Goal: Task Accomplishment & Management: Manage account settings

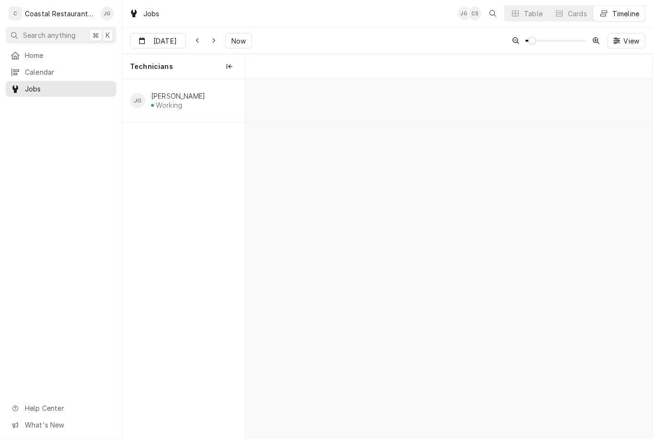
scroll to position [0, 8083]
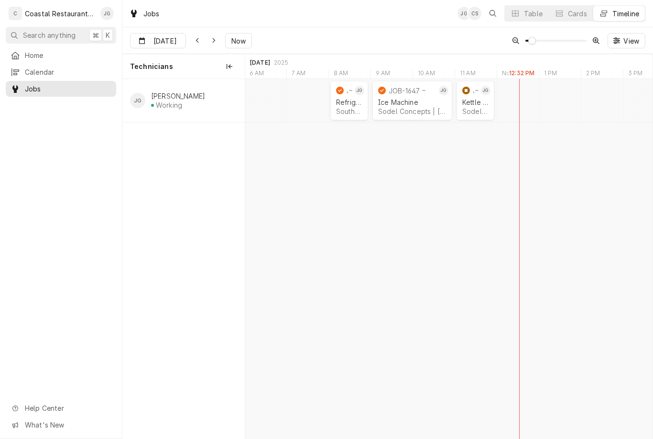
click at [53, 53] on span "Home" at bounding box center [68, 55] width 87 height 10
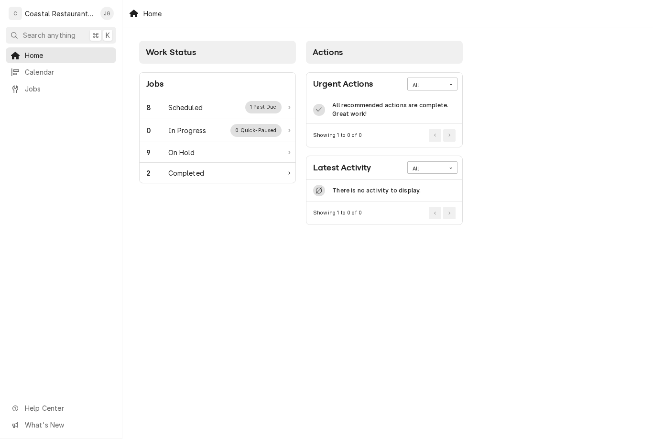
click at [189, 105] on div "Scheduled" at bounding box center [185, 107] width 34 height 10
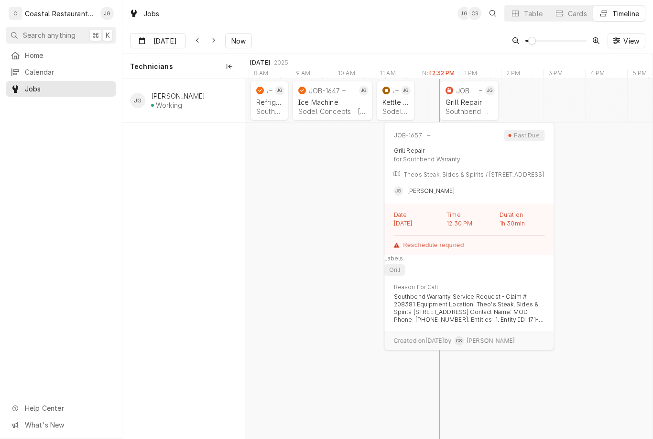
click at [474, 92] on div "JOB-1657" at bounding box center [467, 91] width 22 height 8
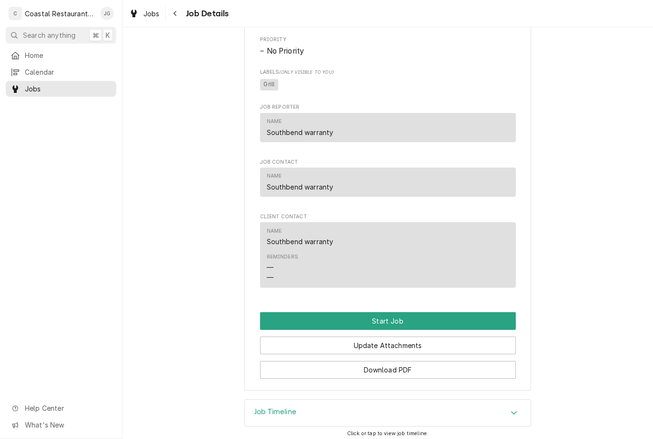
scroll to position [729, 0]
click at [398, 330] on button "Start Job" at bounding box center [388, 321] width 256 height 18
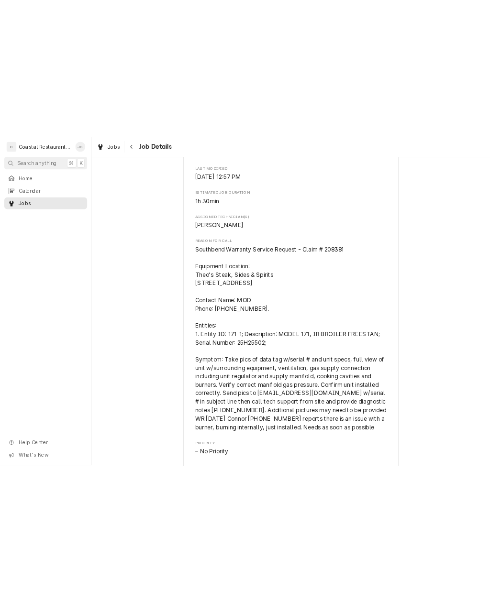
scroll to position [400, 0]
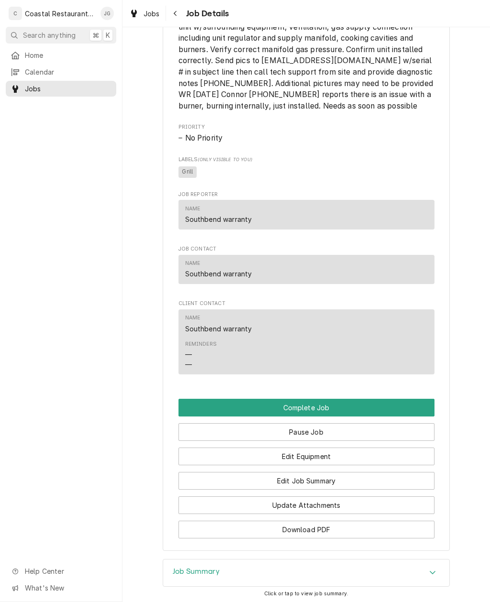
scroll to position [674, 0]
click at [339, 486] on button "Edit Job Summary" at bounding box center [306, 481] width 256 height 18
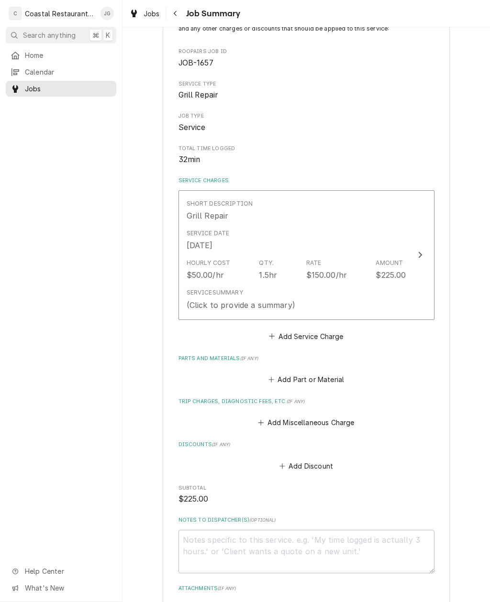
scroll to position [106, 0]
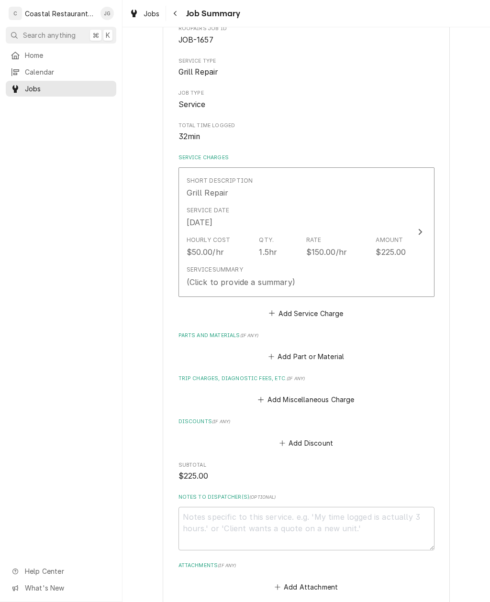
click at [274, 396] on button "Add Miscellaneous Charge" at bounding box center [305, 399] width 99 height 13
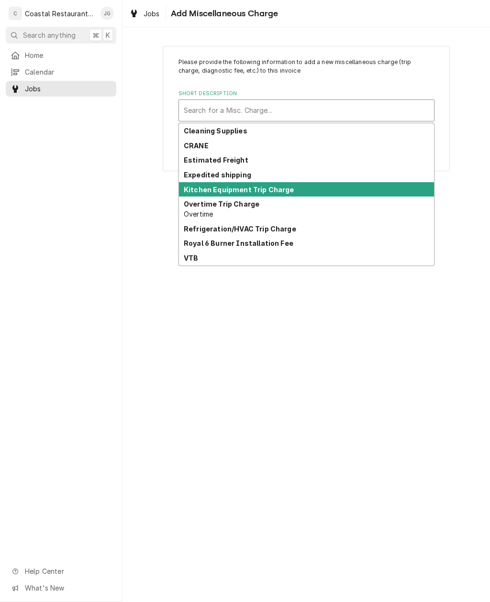
click at [264, 188] on strong "Kitchen Equipment Trip Charge" at bounding box center [239, 190] width 111 height 8
type textarea "x"
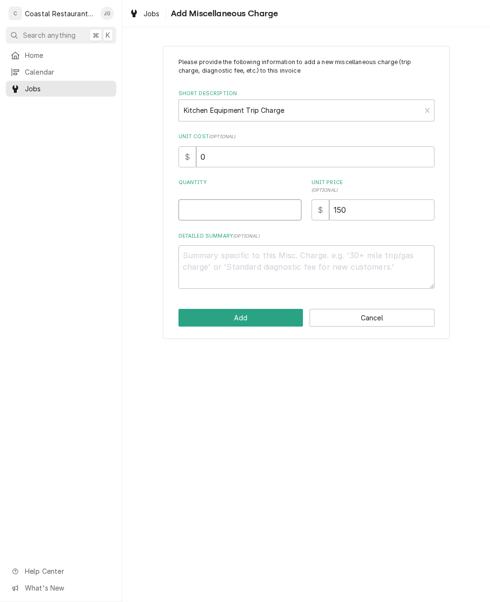
click at [233, 207] on input "Quantity" at bounding box center [239, 209] width 123 height 21
type input "1"
click at [254, 314] on button "Add" at bounding box center [240, 318] width 125 height 18
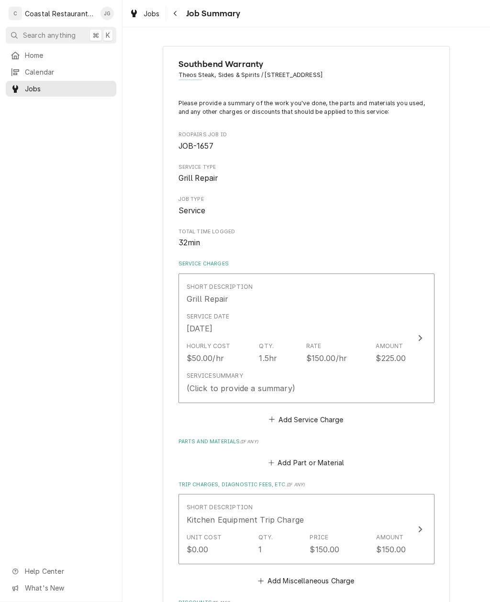
scroll to position [106, 0]
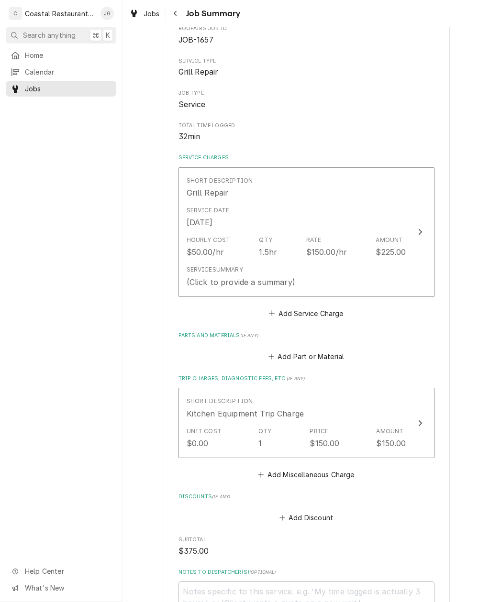
click at [325, 264] on div "Service Summary (Click to provide a summary)" at bounding box center [297, 277] width 220 height 30
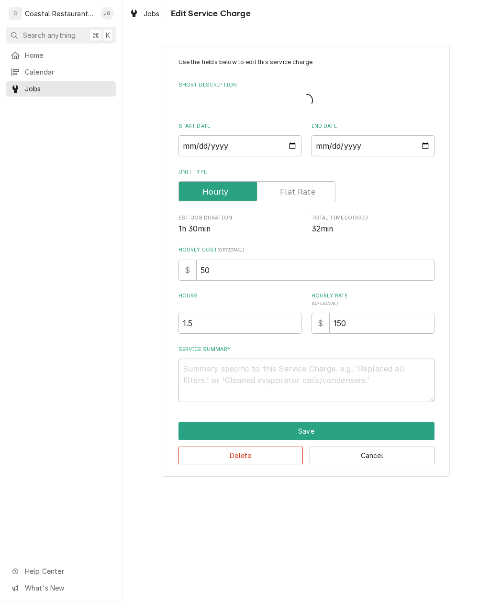
type textarea "x"
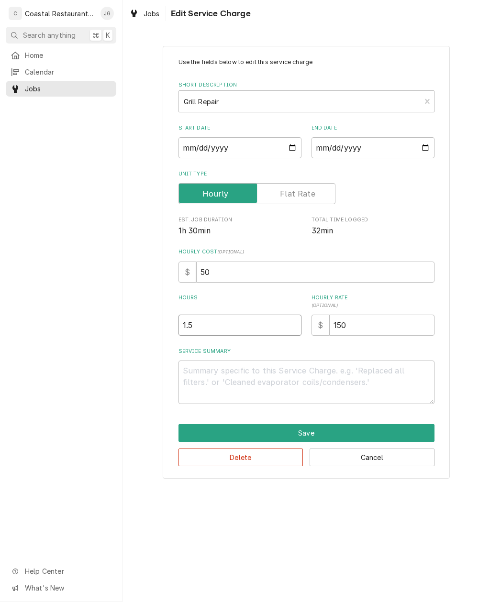
click at [244, 323] on input "1.5" at bounding box center [239, 325] width 123 height 21
type input "1"
type textarea "x"
type input "1"
click at [252, 387] on textarea "Service Summary" at bounding box center [306, 383] width 256 height 44
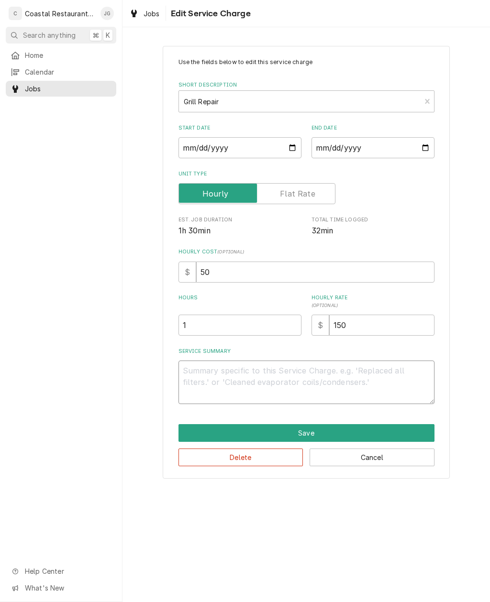
type textarea "x"
type textarea "Ar"
type textarea "x"
type textarea "Arr"
type textarea "x"
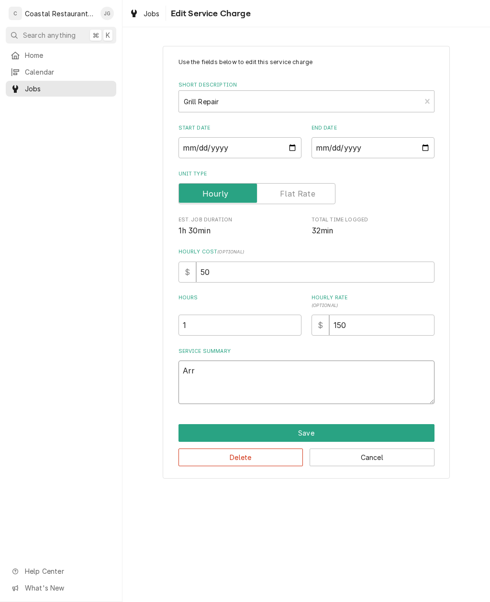
type textarea "Arrived"
type textarea "x"
type textarea "Arrived o"
type textarea "x"
type textarea "Arrived on"
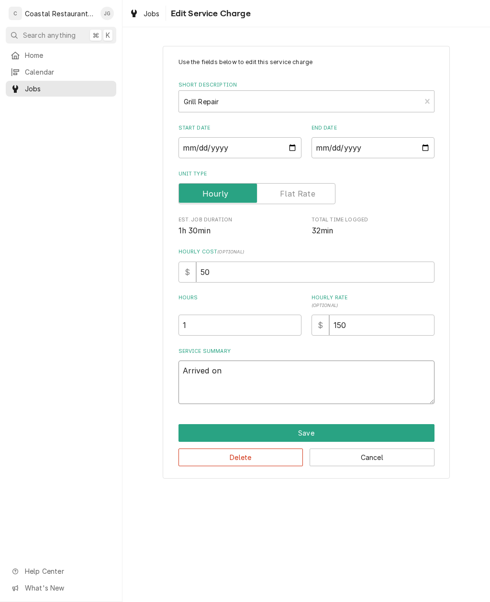
type textarea "x"
type textarea "Arrived ons"
type textarea "x"
type textarea "Arrived onsi"
type textarea "x"
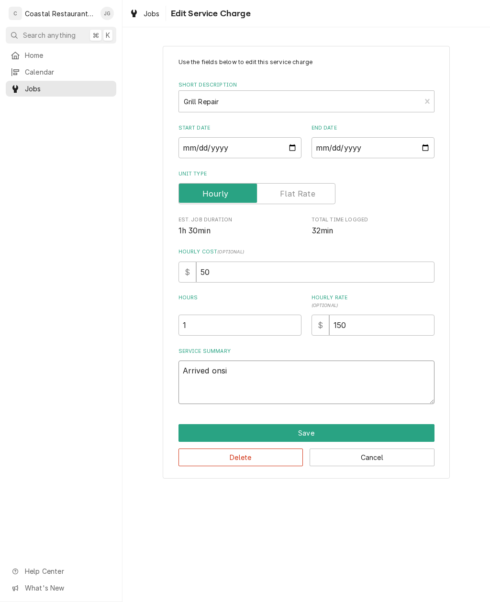
type textarea "Arrived onsit"
type textarea "x"
type textarea "Arrived onsite"
type textarea "x"
type textarea "Arrived onsite c"
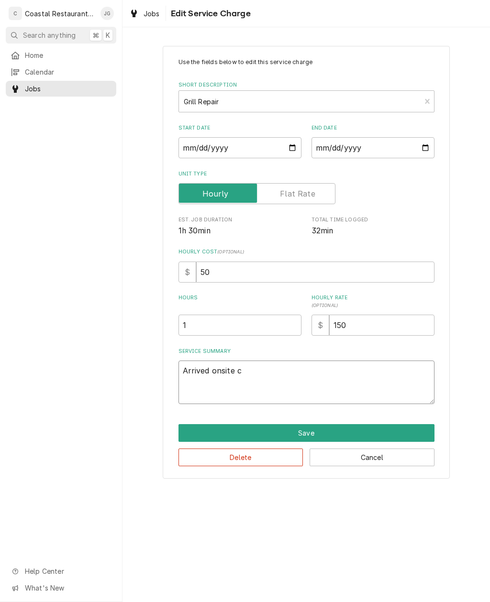
type textarea "x"
type textarea "Arrived onsite ch"
type textarea "x"
type textarea "Arrived onsite che"
type textarea "x"
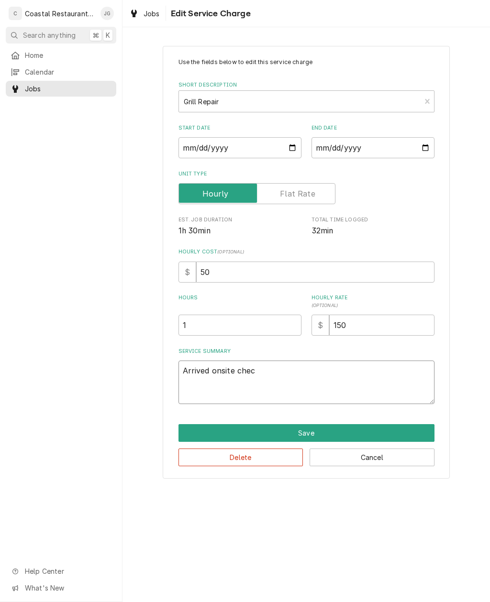
type textarea "Arrived onsite check"
type textarea "x"
type textarea "Arrived onsite checke"
type textarea "x"
type textarea "Arrived onsite checked"
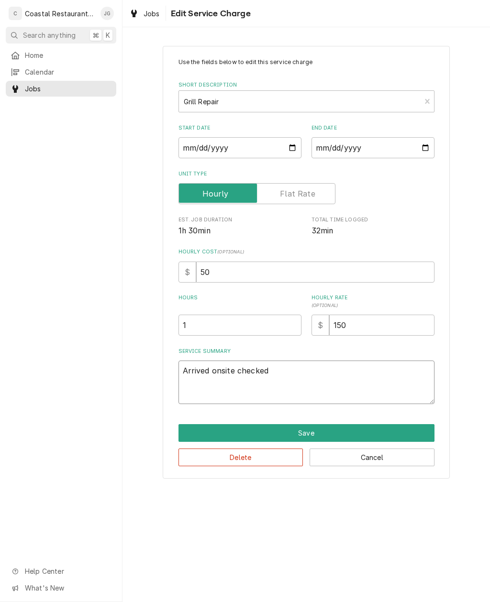
type textarea "x"
type textarea "Arrived onsite checked"
type textarea "x"
type textarea "Arrived onsite checked i"
type textarea "x"
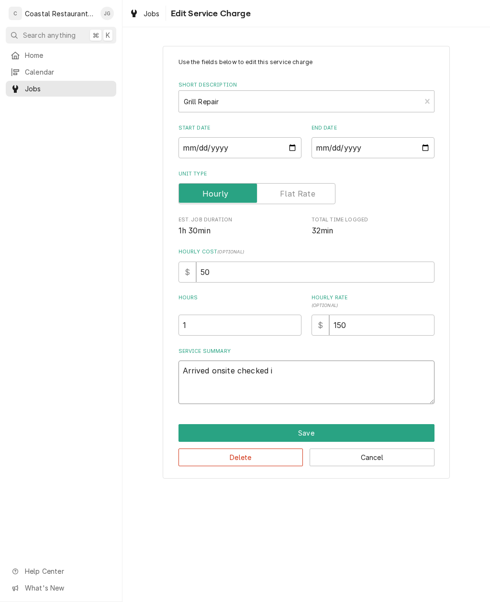
type textarea "Arrived onsite checked in"
type textarea "x"
type textarea "Arrived onsite checked in"
type textarea "x"
type textarea "Arrived onsite checked in w"
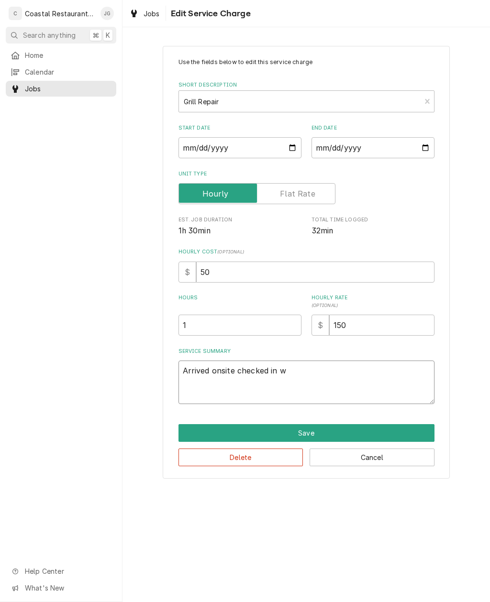
type textarea "x"
type textarea "Arrived onsite checked in wi"
type textarea "x"
type textarea "Arrived onsite checked in wit"
type textarea "x"
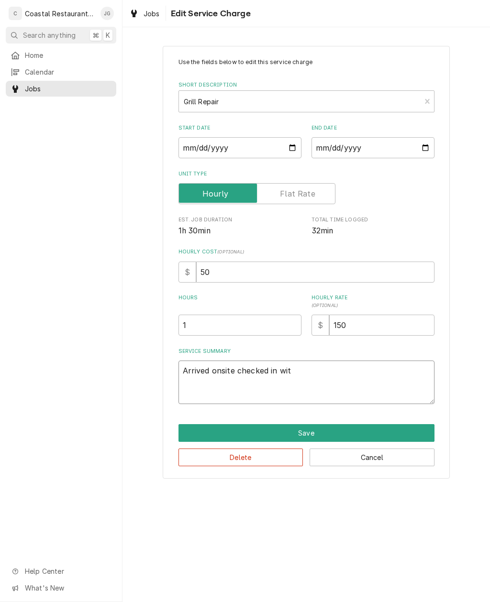
type textarea "Arrived onsite checked in with"
type textarea "x"
type textarea "Arrived onsite checked in with"
type textarea "x"
type textarea "Arrived onsite checked in with C"
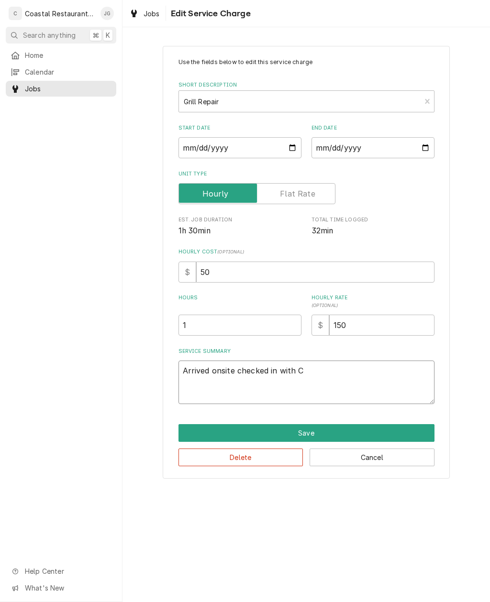
type textarea "x"
type textarea "Arrived onsite checked in with Ch"
type textarea "x"
type textarea "Arrived onsite checked in with Che"
type textarea "x"
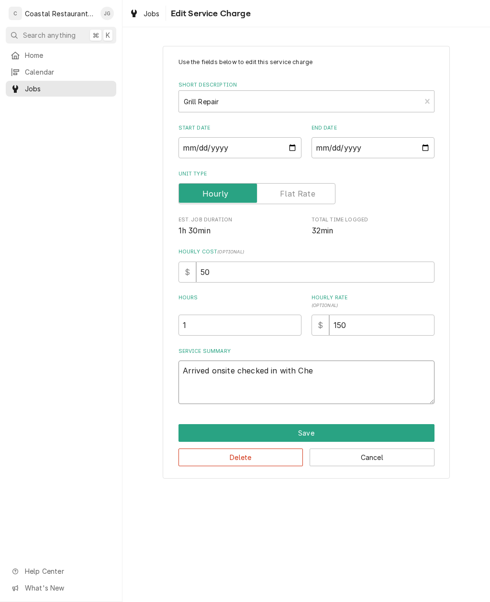
type textarea "Arrived onsite checked in with Chef"
type textarea "x"
type textarea "Arrived onsite checked in with Chef"
type textarea "x"
type textarea "Arrived onsite checked in with Chef he"
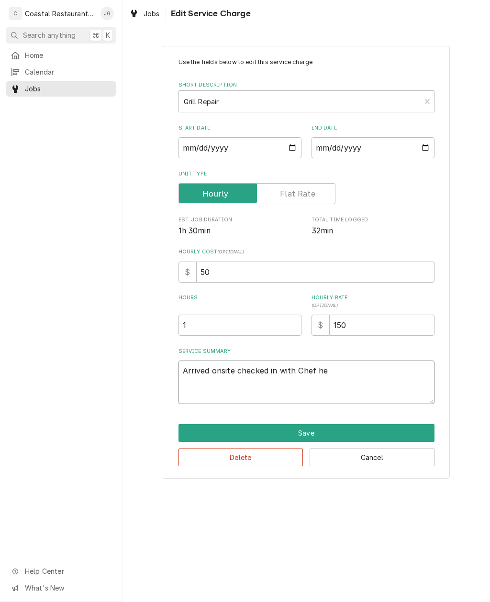
type textarea "x"
type textarea "Arrived onsite checked in with Chef he"
type textarea "x"
type textarea "Arrived onsite checked in with Chef he s"
type textarea "x"
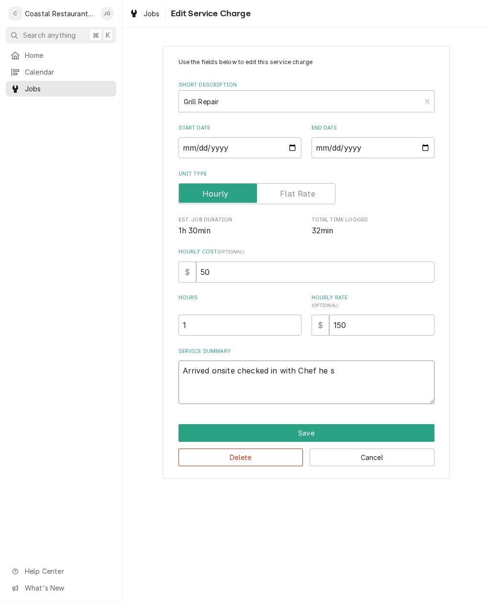
type textarea "Arrived onsite checked in with Chef he st"
type textarea "x"
type textarea "Arrived onsite checked in with Chef he sta"
type textarea "x"
type textarea "Arrived onsite checked in with Chef he stat"
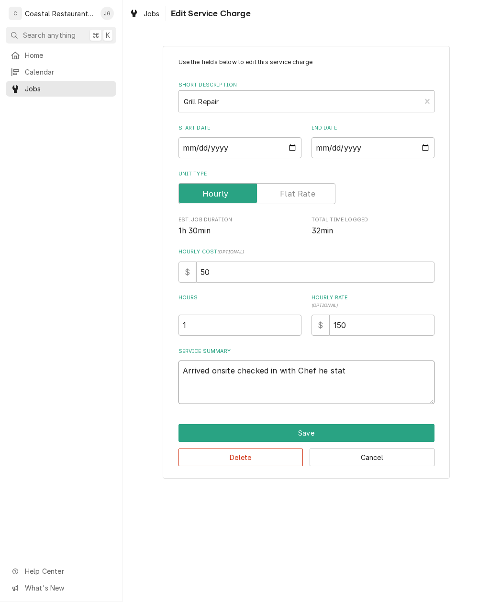
type textarea "x"
type textarea "Arrived onsite checked in with Chef he state"
type textarea "x"
type textarea "Arrived onsite checked in with Chef he stated"
type textarea "x"
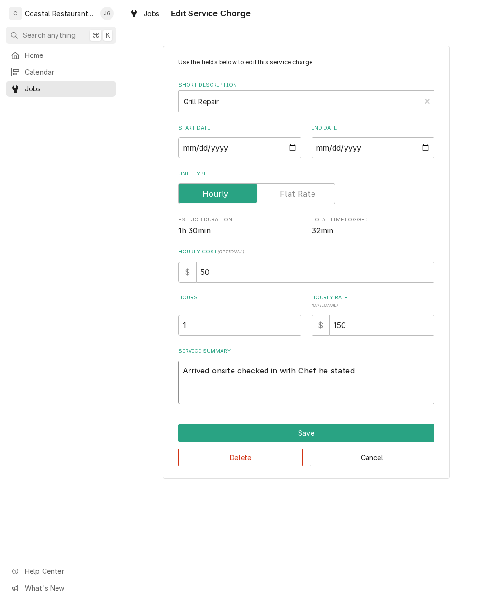
type textarea "Arrived onsite checked in with Chef he stated"
type textarea "x"
type textarea "Arrived onsite checked in with Chef he stated un"
type textarea "x"
type textarea "Arrived onsite checked in with Chef he stated uni"
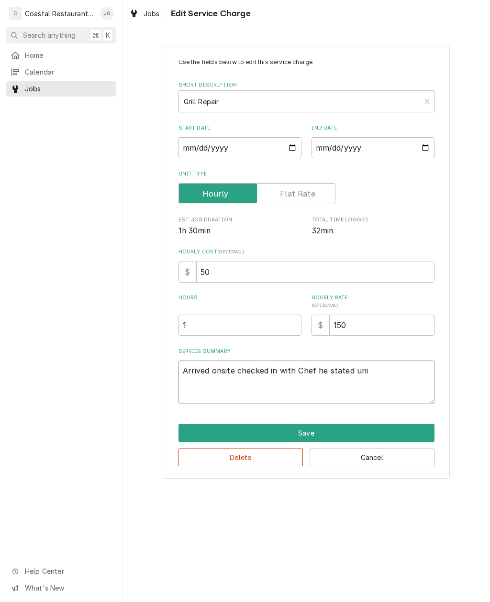
type textarea "x"
type textarea "Arrived onsite checked in with Chef he stated unit"
type textarea "x"
type textarea "Arrived onsite checked in with Chef he stated uni"
type textarea "x"
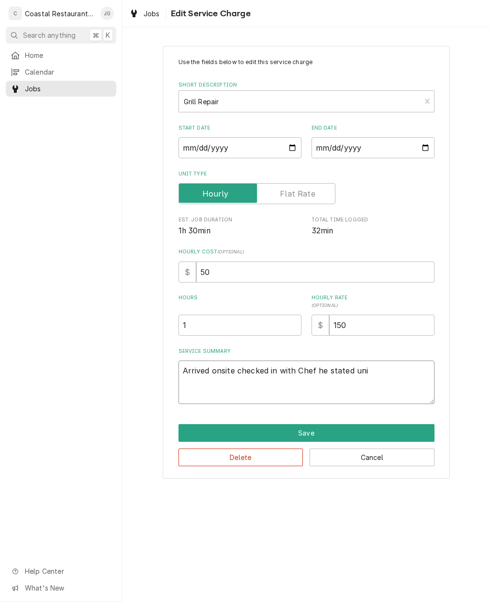
type textarea "Arrived onsite checked in with Chef he stated un"
type textarea "x"
type textarea "Arrived onsite checked in with Chef he stated"
type textarea "x"
type textarea "Arrived onsite checked in with Chef he stated t"
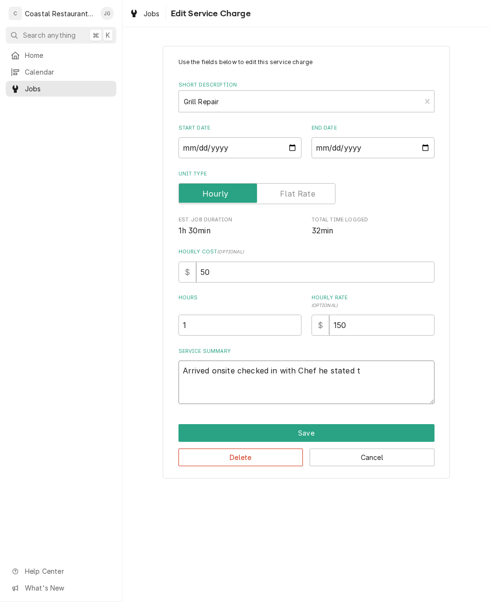
type textarea "x"
type textarea "Arrived onsite checked in with Chef he stated th"
type textarea "x"
type textarea "Arrived onsite checked in with Chef he stated the"
type textarea "x"
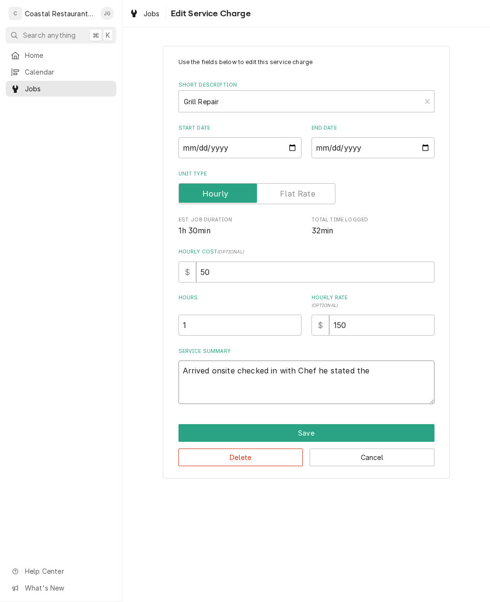
type textarea "Arrived onsite checked in with Chef he stated they"
type textarea "x"
type textarea "Arrived onsite checked in with Chef he stated they"
type textarea "x"
type textarea "Arrived onsite checked in with Chef he stated they h"
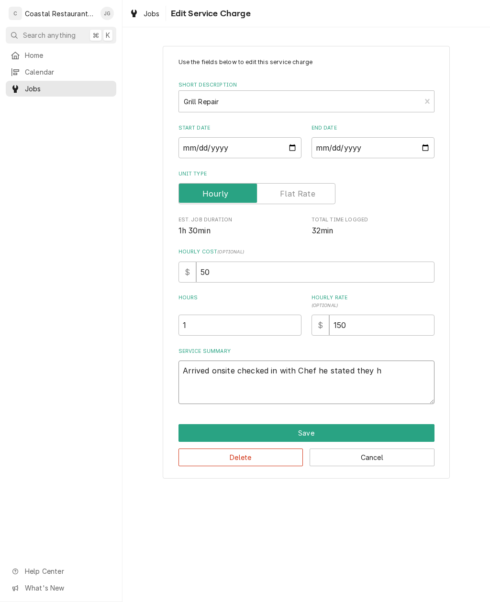
type textarea "x"
type textarea "Arrived onsite checked in with Chef he stated they ha"
type textarea "x"
type textarea "Arrived onsite checked in with Chef he stated they hav"
type textarea "x"
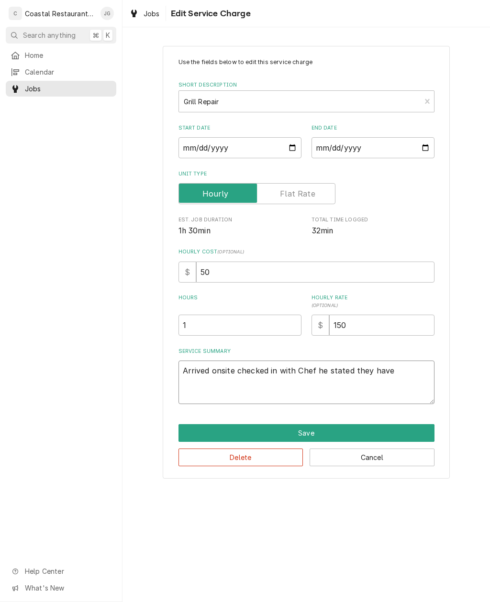
type textarea "Arrived onsite checked in with Chef he stated they haven"
type textarea "x"
type textarea "Arrived onsite checked in with Chef he stated they haven’t"
type textarea "x"
type textarea "Arrived onsite checked in with Chef he stated they haven’t b"
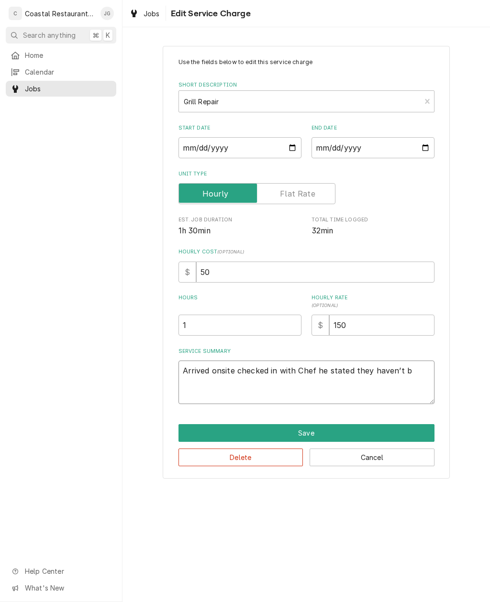
type textarea "x"
type textarea "Arrived onsite checked in with Chef he stated they haven’t be"
type textarea "x"
type textarea "Arrived onsite checked in with Chef he stated they haven’t bee"
type textarea "x"
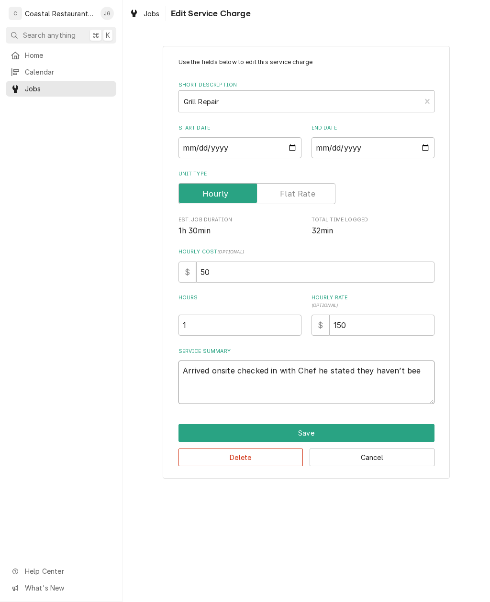
type textarea "Arrived onsite checked in with Chef he stated they haven’t been"
type textarea "x"
type textarea "Arrived onsite checked in with Chef he stated they haven’t been"
type textarea "x"
type textarea "Arrived onsite checked in with Chef he stated they haven’t been u"
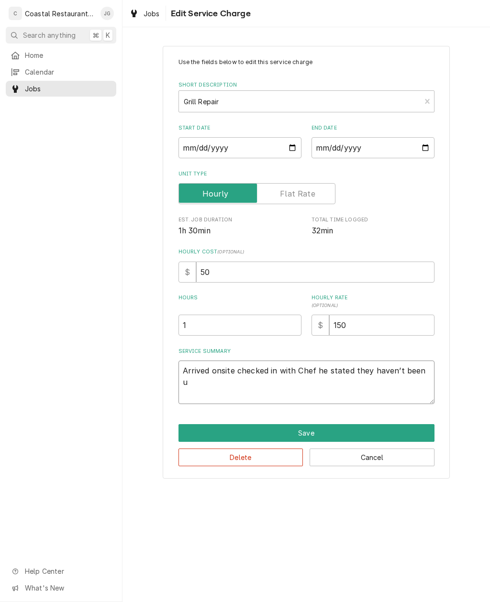
type textarea "x"
type textarea "Arrived onsite checked in with Chef he stated they haven’t been us"
type textarea "x"
type textarea "Arrived onsite checked in with Chef he stated they haven’t been usi"
type textarea "x"
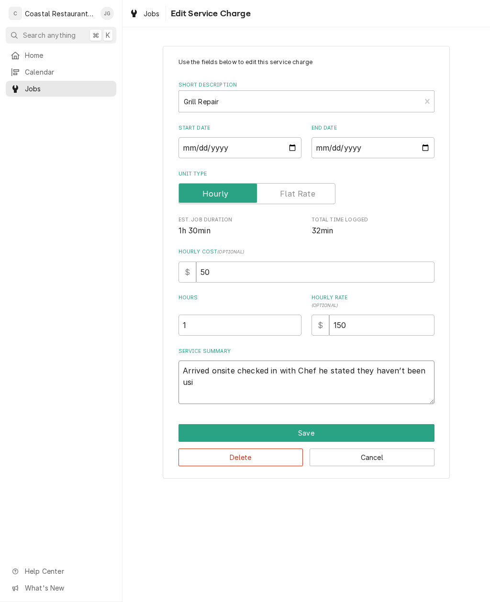
type textarea "Arrived onsite checked in with Chef he stated they haven’t been usin"
type textarea "x"
type textarea "Arrived onsite checked in with Chef he stated they haven’t been using"
type textarea "x"
type textarea "Arrived onsite checked in with Chef he stated they haven’t been using r"
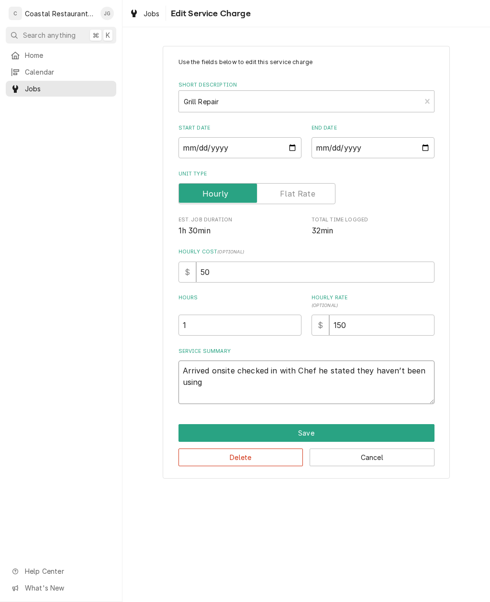
type textarea "x"
type textarea "Arrived onsite checked in with Chef he stated they haven’t been using ri"
type textarea "x"
type textarea "Arrived onsite checked in with Chef he stated they haven’t been using rig"
type textarea "x"
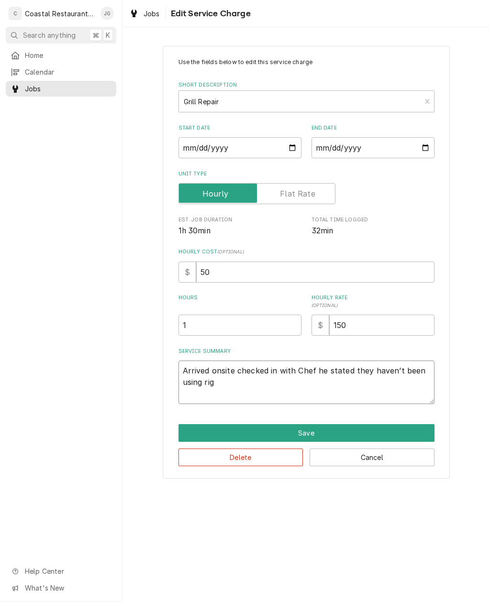
type textarea "Arrived onsite checked in with Chef he stated they haven’t been using righ"
type textarea "x"
type textarea "Arrived onsite checked in with Chef he stated they haven’t been using right"
type textarea "x"
type textarea "Arrived onsite checked in with Chef he stated they haven’t been using right"
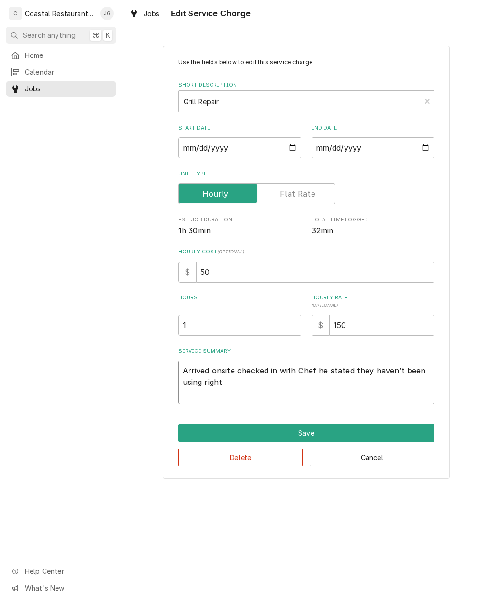
type textarea "x"
type textarea "Arrived onsite checked in with Chef he stated they haven’t been using right s"
type textarea "x"
type textarea "Arrived onsite checked in with Chef he stated they haven’t been using right si"
type textarea "x"
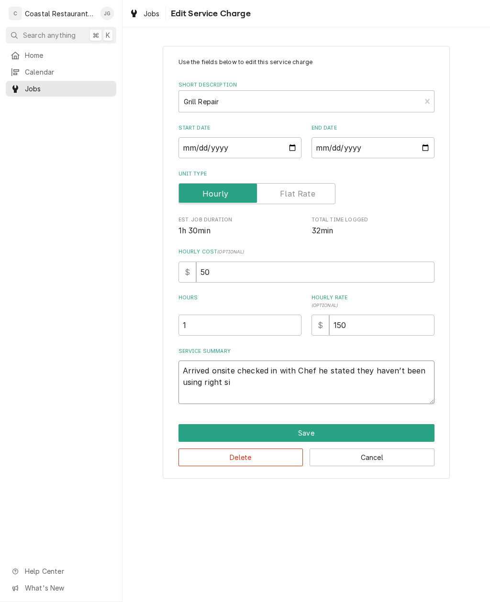
type textarea "Arrived onsite checked in with Chef he stated they haven’t been using right sid"
type textarea "x"
type textarea "Arrived onsite checked in with Chef he stated they haven’t been using right side"
type textarea "x"
type textarea "Arrived onsite checked in with Chef he stated they haven’t been using right side"
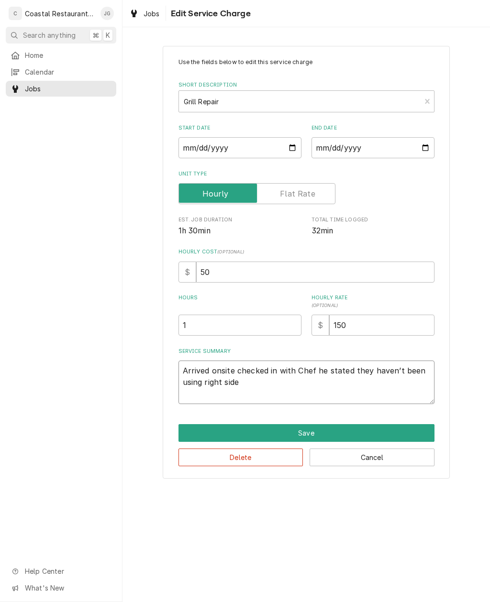
type textarea "x"
type textarea "Arrived onsite checked in with Chef he stated they haven’t been using right sid…"
type textarea "x"
type textarea "Arrived onsite checked in with Chef he stated they haven’t been using right sid…"
type textarea "x"
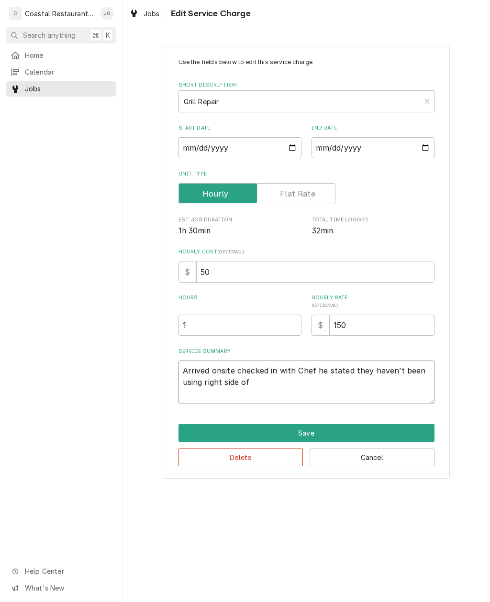
type textarea "Arrived onsite checked in with Chef he stated they haven’t been using right sid…"
type textarea "x"
type textarea "Arrived onsite checked in with Chef he stated they haven’t been using right sid…"
type textarea "x"
type textarea "Arrived onsite checked in with Chef he stated they haven’t been using right sid…"
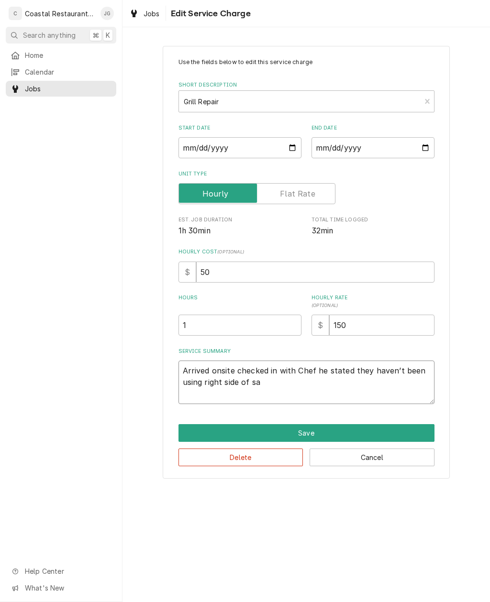
type textarea "x"
type textarea "Arrived onsite checked in with Chef he stated they haven’t been using right sid…"
type textarea "x"
type textarea "Arrived onsite checked in with Chef he stated they haven’t been using right sid…"
type textarea "x"
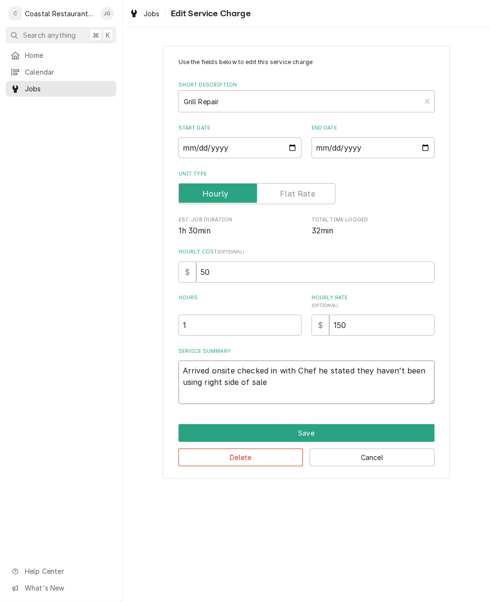
type textarea "Arrived onsite checked in with Chef he stated they haven’t been using right sid…"
type textarea "x"
type textarea "Arrived onsite checked in with Chef he stated they haven’t been using right sid…"
type textarea "x"
type textarea "Arrived onsite checked in with Chef he stated they haven’t been using right sid…"
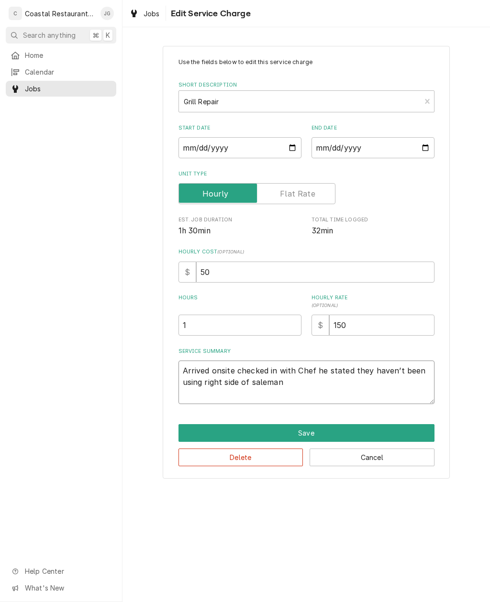
type textarea "x"
type textarea "Arrived onsite checked in with Chef he stated they haven’t been using right sid…"
type textarea "x"
type textarea "Arrived onsite checked in with Chef he stated they haven’t been using right sid…"
type textarea "x"
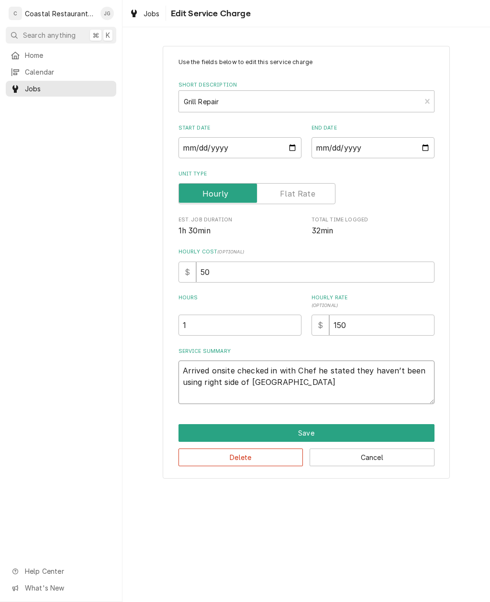
type textarea "Arrived onsite checked in with Chef he stated they haven’t been using right sid…"
type textarea "x"
type textarea "Arrived onsite checked in with Chef he stated they haven’t been using right sid…"
type textarea "x"
type textarea "Arrived onsite checked in with Chef he stated they haven’t been using right sid…"
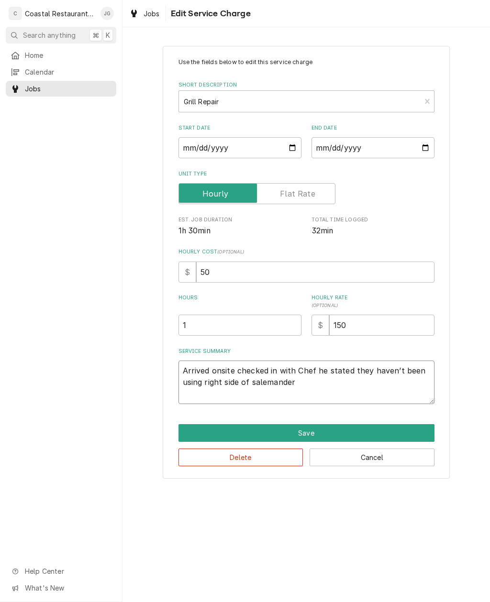
type textarea "x"
type textarea "Arrived onsite checked in with Chef he stated they haven’t been using right sid…"
type textarea "x"
type textarea "Arrived onsite checked in with Chef he stated they haven’t been using right sid…"
type textarea "x"
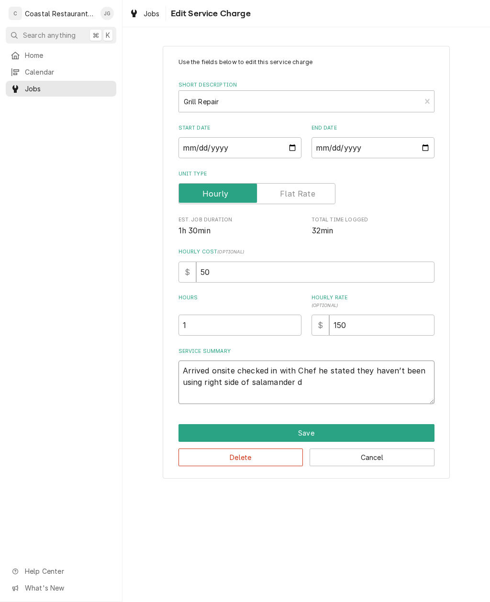
type textarea "Arrived onsite checked in with Chef he stated they haven’t been using right sid…"
type textarea "x"
type textarea "Arrived onsite checked in with Chef he stated they haven’t been using right sid…"
type textarea "x"
type textarea "Arrived onsite checked in with Chef he stated they haven’t been using right sid…"
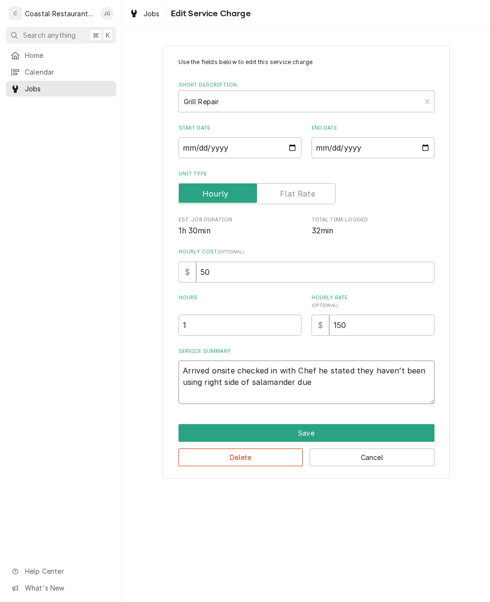
type textarea "x"
type textarea "Arrived onsite checked in with Chef he stated they haven’t been using right sid…"
type textarea "x"
type textarea "Arrived onsite checked in with Chef he stated they haven’t been using right sid…"
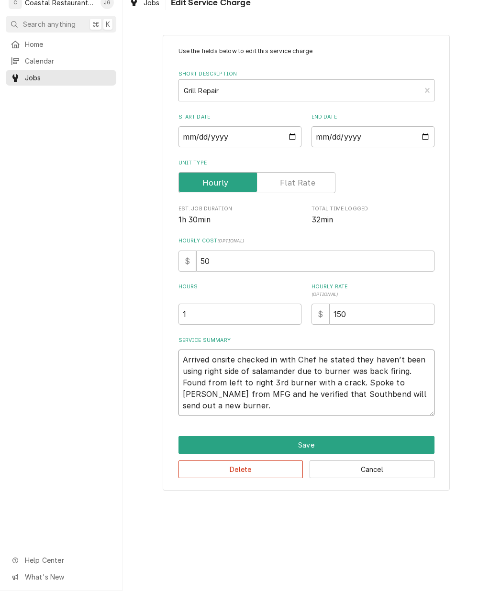
click at [320, 394] on textarea "Arrived onsite checked in with Chef he stated they haven’t been using right sid…" at bounding box center [306, 394] width 256 height 66
click at [232, 403] on textarea "Arrived onsite checked in with Chef he stated they haven’t been using right sid…" at bounding box center [306, 394] width 256 height 66
click at [464, 322] on div "Use the fields below to edit this service charge Short Description Grill Repair…" at bounding box center [305, 273] width 367 height 473
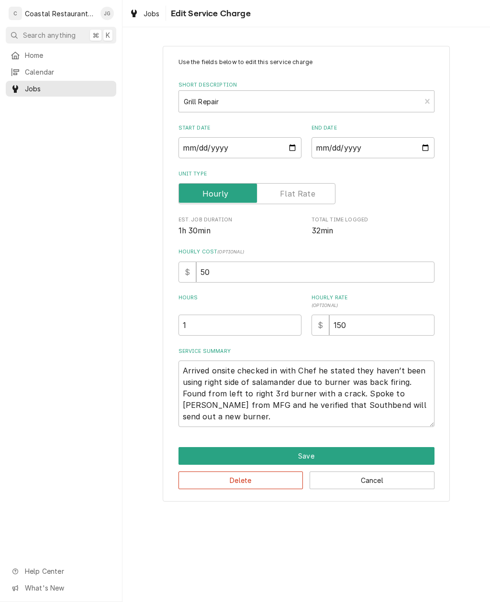
click at [338, 453] on button "Save" at bounding box center [306, 456] width 256 height 18
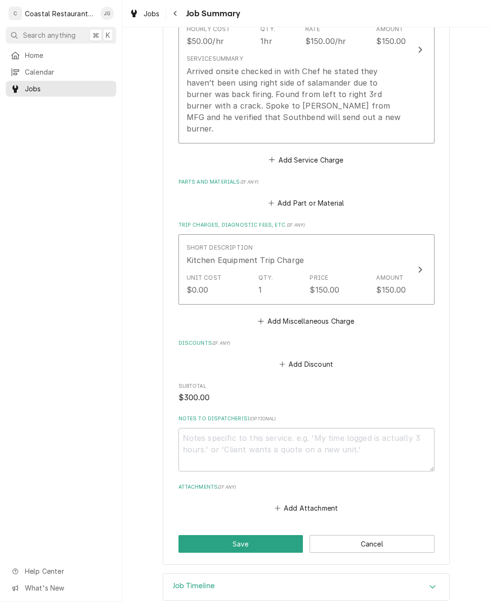
scroll to position [317, 0]
click at [262, 536] on button "Save" at bounding box center [240, 545] width 125 height 18
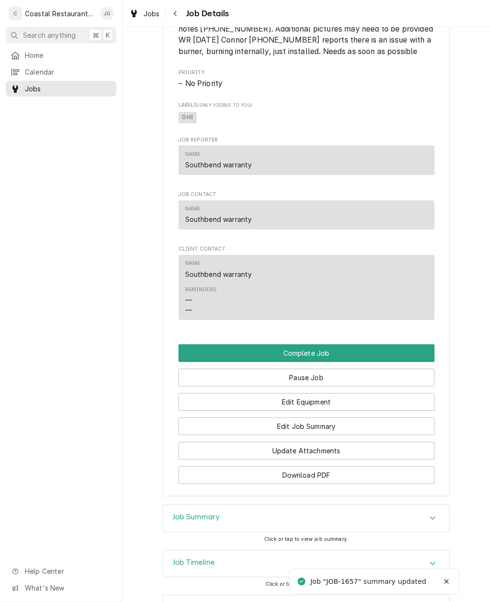
scroll to position [848, 0]
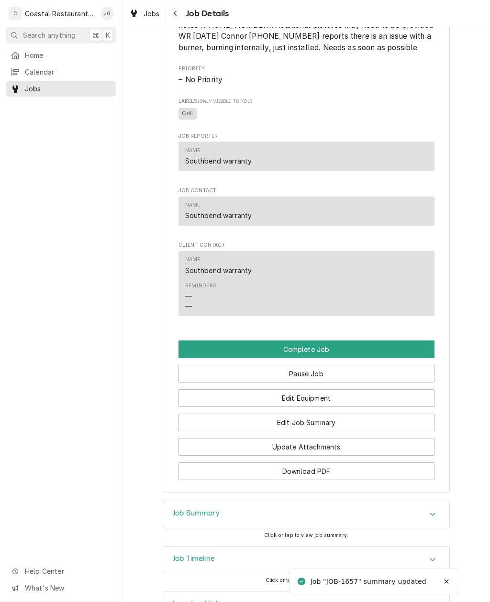
click at [360, 376] on button "Pause Job" at bounding box center [306, 374] width 256 height 18
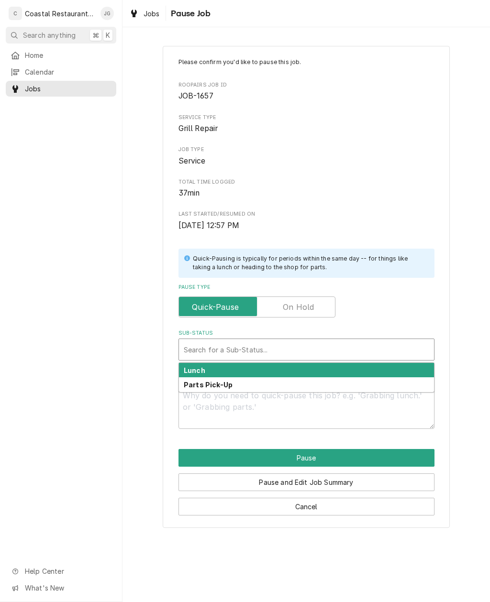
click at [318, 309] on input "Pause Type" at bounding box center [257, 307] width 148 height 21
checkbox input "true"
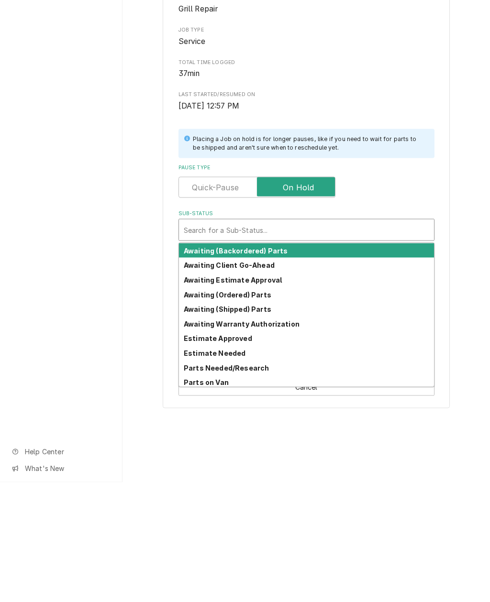
click at [293, 407] on div "Awaiting (Ordered) Parts" at bounding box center [306, 414] width 255 height 15
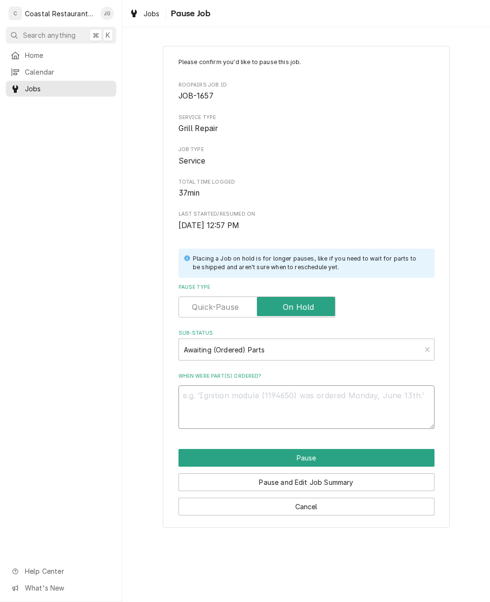
click at [295, 403] on textarea "When were part(s) ordered?" at bounding box center [306, 408] width 256 height 44
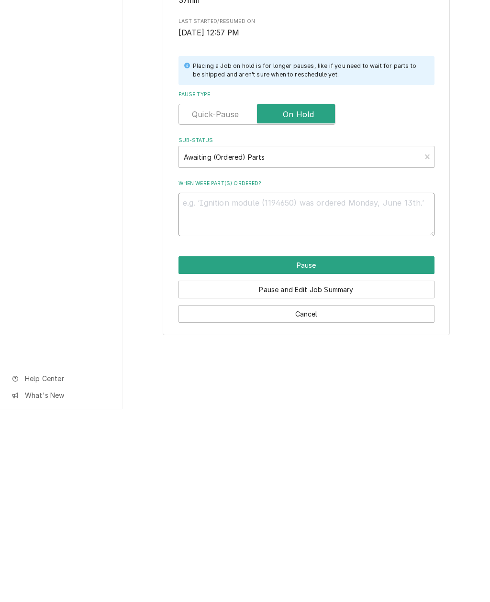
type textarea "x"
type textarea "Aw"
type textarea "x"
type textarea "Awa"
type textarea "x"
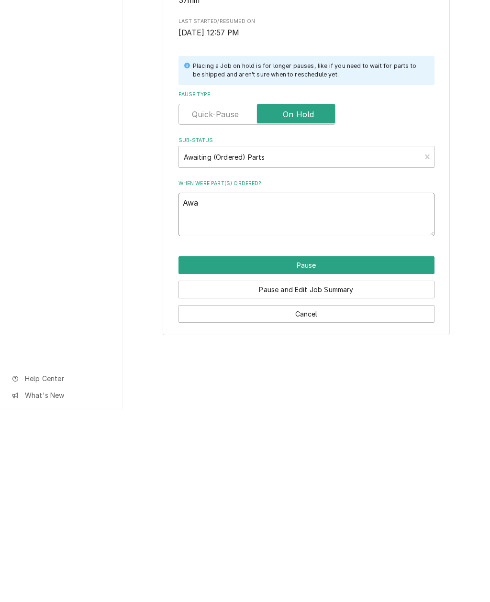
type textarea "Awai"
type textarea "x"
type textarea "Awaiting"
type textarea "x"
type textarea "Awaiting"
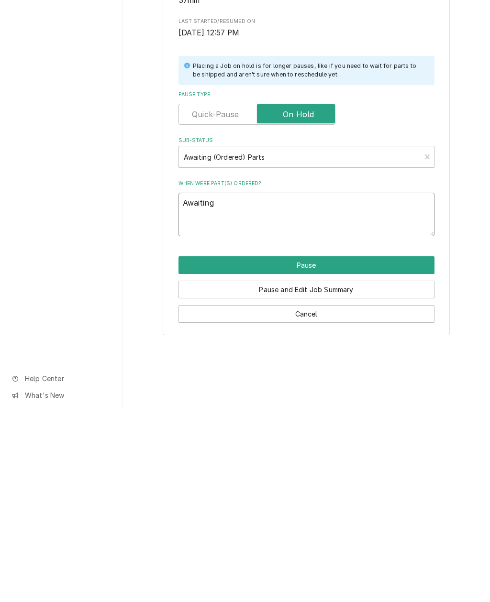
type textarea "x"
type textarea "Awaiting on"
type textarea "x"
type textarea "Awaiting on"
type textarea "x"
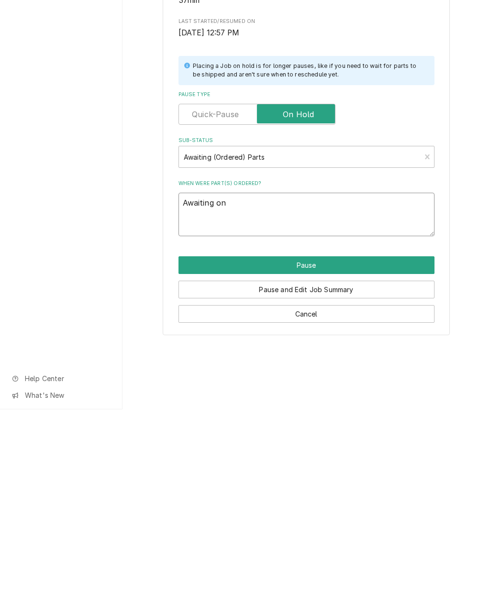
type textarea "Awaiting on M"
type textarea "x"
type textarea "Awaiting on M"
type textarea "x"
type textarea "Awaiting on MF"
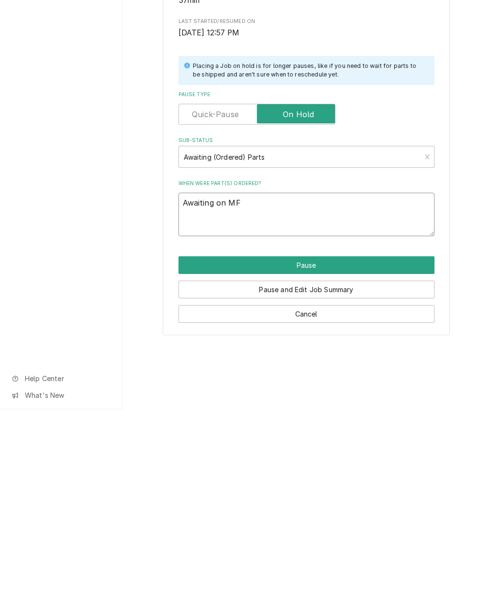
type textarea "x"
type textarea "Awaiting on MFG"
type textarea "x"
type textarea "Awaiting on MFG t"
type textarea "x"
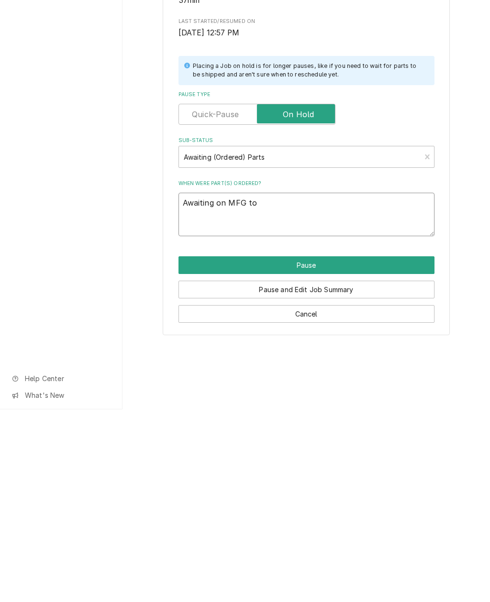
type textarea "Awaiting on MFG to"
type textarea "x"
type textarea "Awaiting on MFG to s"
type textarea "x"
type textarea "Awaiting on MFG to sen"
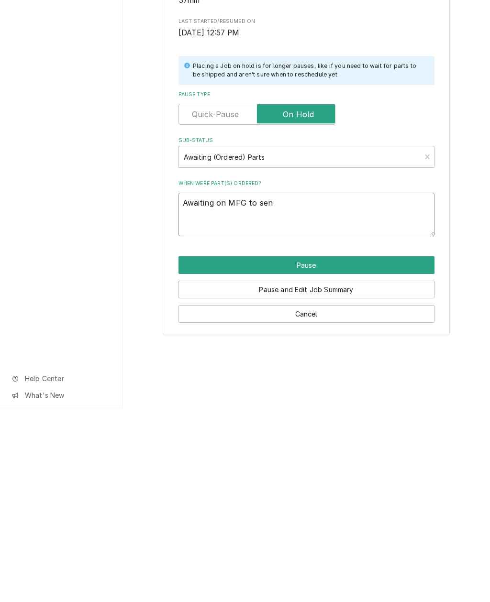
type textarea "x"
type textarea "Awaiting on MFG to send"
type textarea "x"
type textarea "Awaiting on MFG to send"
type textarea "x"
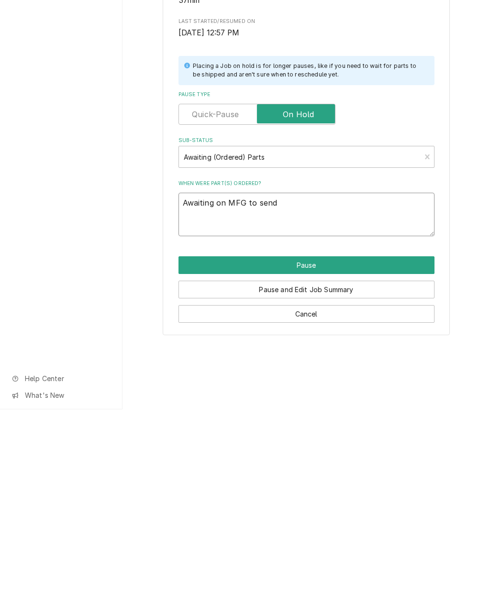
type textarea "Awaiting on MFG to send n"
type textarea "x"
type textarea "Awaiting on MFG to send ne"
type textarea "x"
type textarea "Awaiting on MFG to send new"
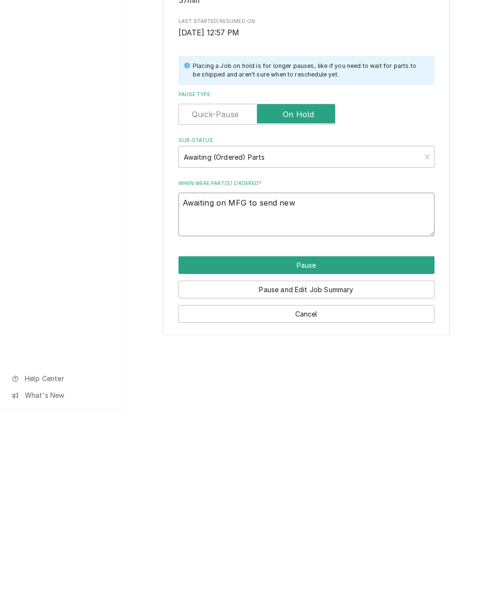
type textarea "x"
type textarea "Awaiting on MFG to send new b"
type textarea "x"
type textarea "Awaiting on MFG to send new bu"
type textarea "x"
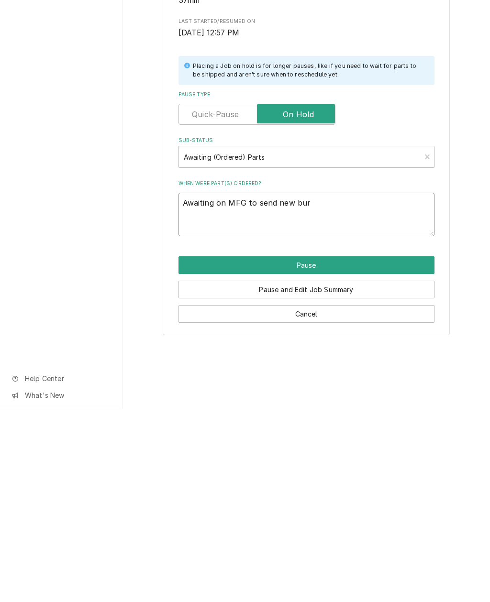
type textarea "Awaiting on MFG to send new burn"
type textarea "x"
type textarea "Awaiting on MFG to send new burne"
type textarea "x"
type textarea "Awaiting on MFG to send new burner"
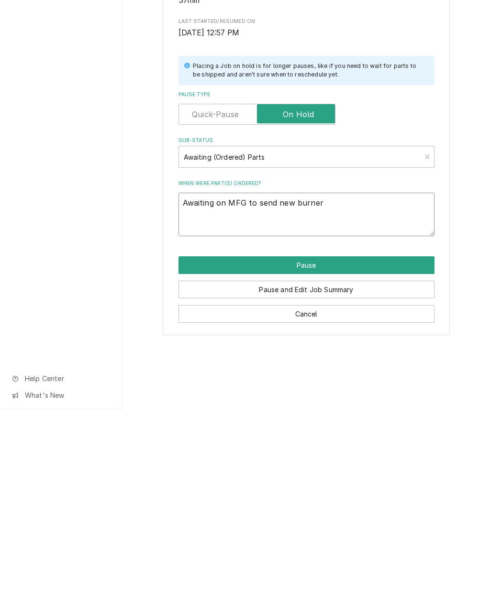
type textarea "x"
type textarea "Awaiting on MFG to send new burner"
click at [338, 449] on button "Pause" at bounding box center [306, 458] width 256 height 18
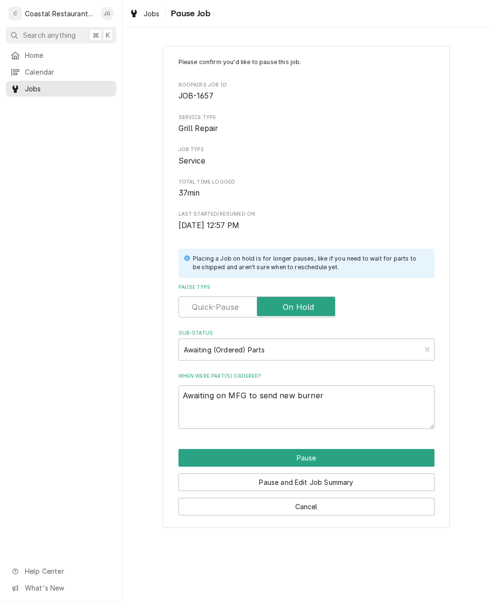
type textarea "x"
